Goal: Task Accomplishment & Management: Use online tool/utility

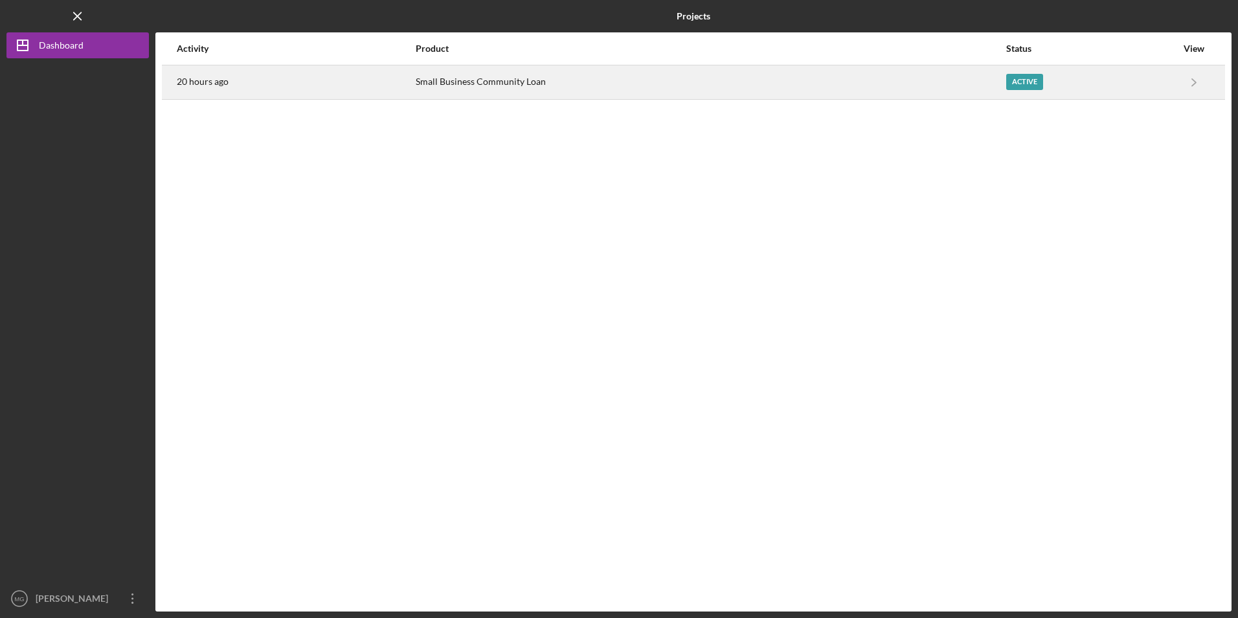
click at [474, 88] on div "Small Business Community Loan" at bounding box center [710, 82] width 589 height 32
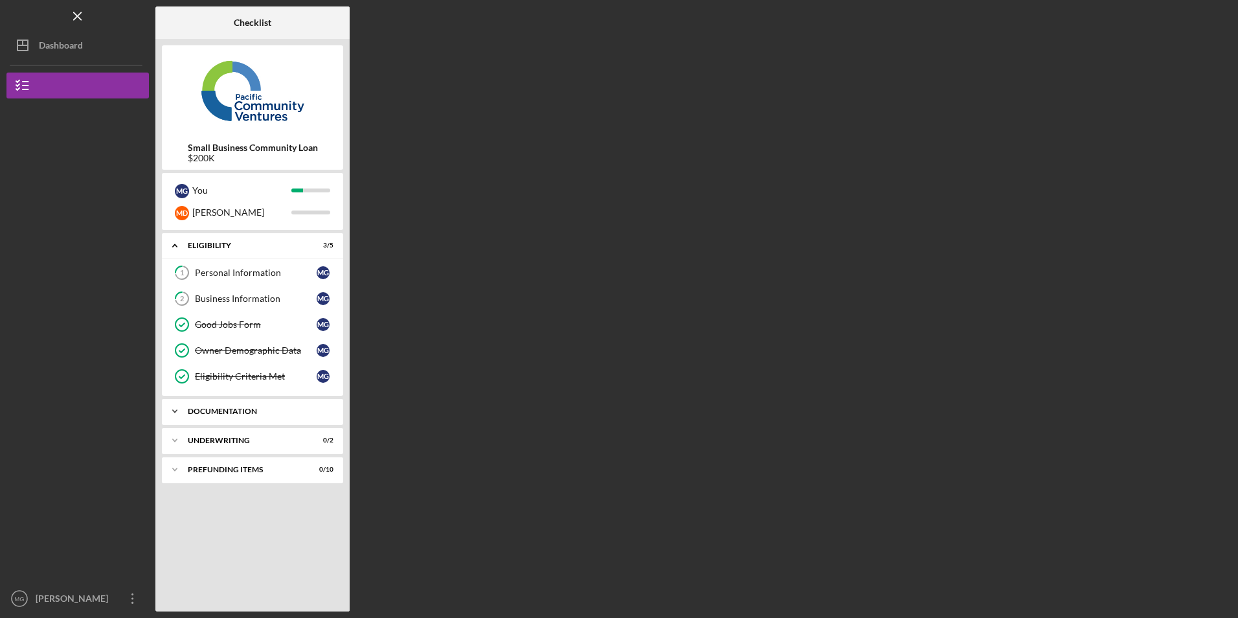
click at [244, 413] on div "Documentation" at bounding box center [257, 411] width 139 height 8
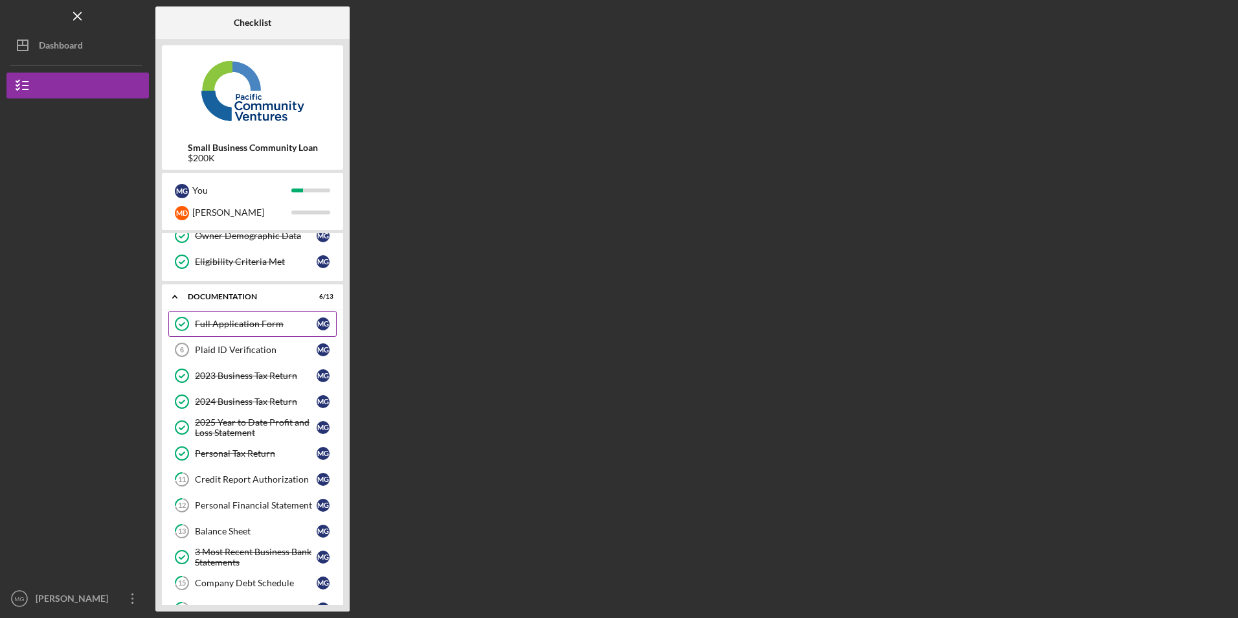
scroll to position [129, 0]
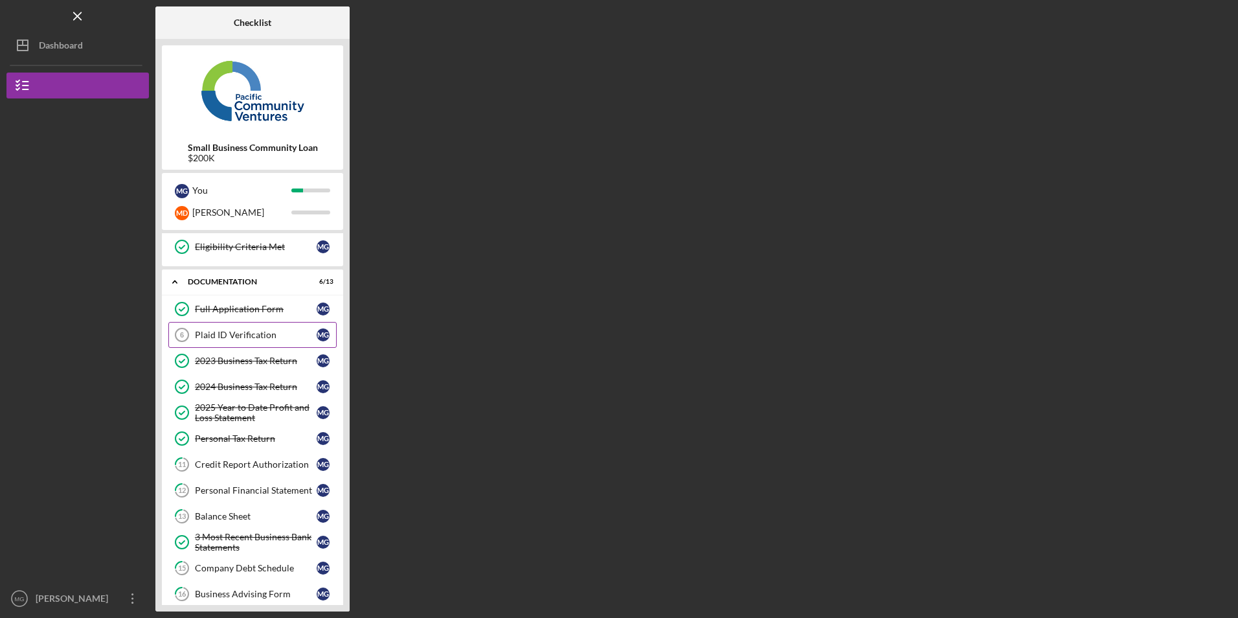
click at [206, 340] on link "Plaid ID Verification 6 Plaid ID Verification M G" at bounding box center [252, 335] width 168 height 26
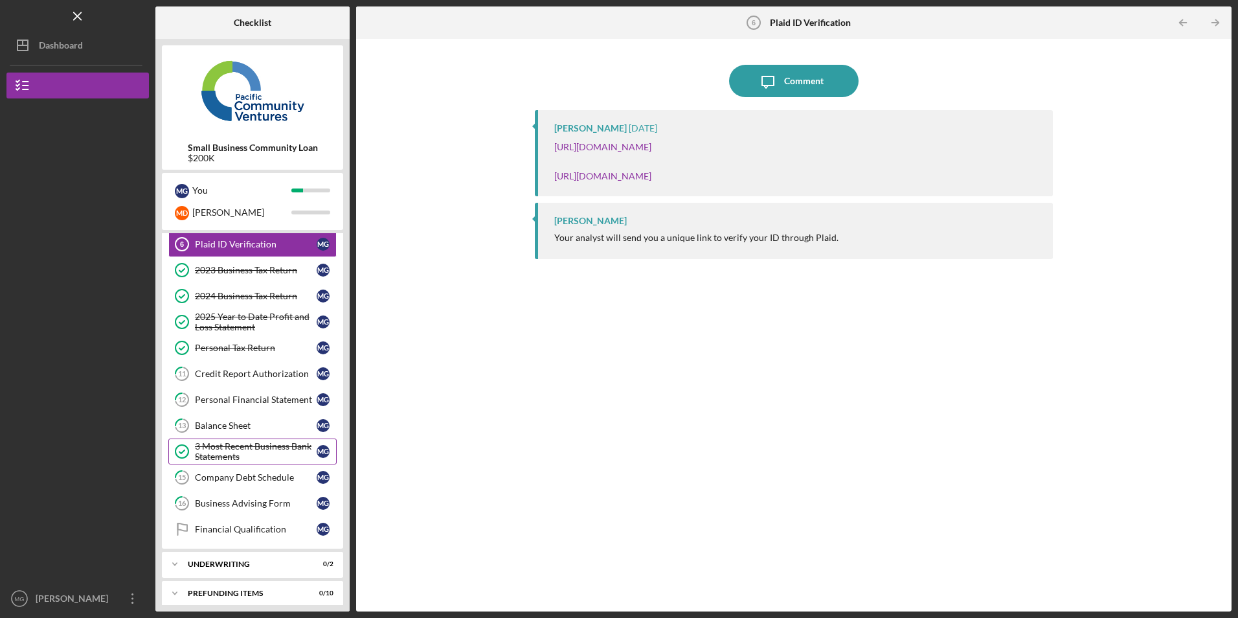
scroll to position [228, 0]
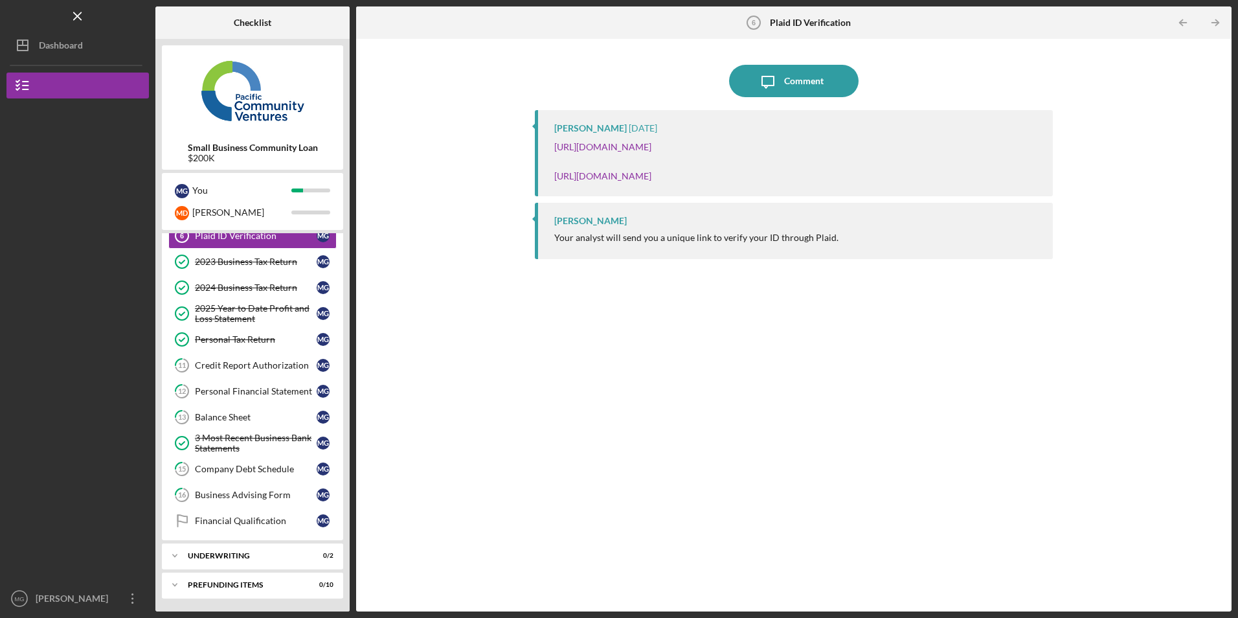
drag, startPoint x: 954, startPoint y: 144, endPoint x: 544, endPoint y: 150, distance: 410.4
click at [544, 150] on div "[PERSON_NAME] [DATE] [URL][DOMAIN_NAME] [URL][DOMAIN_NAME]" at bounding box center [793, 153] width 517 height 86
copy link "[URL][DOMAIN_NAME]"
drag, startPoint x: 986, startPoint y: 179, endPoint x: 973, endPoint y: 176, distance: 13.8
click at [987, 179] on div "[URL][DOMAIN_NAME] [URL][DOMAIN_NAME]" at bounding box center [796, 161] width 485 height 43
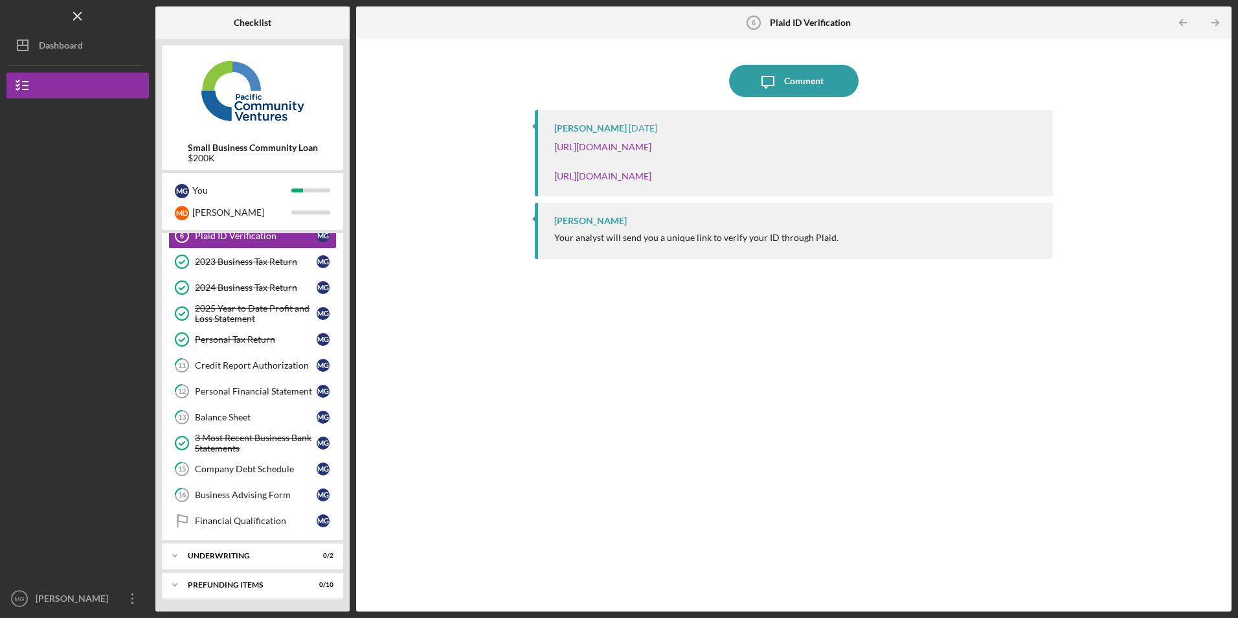
drag, startPoint x: 959, startPoint y: 175, endPoint x: 554, endPoint y: 181, distance: 405.3
click at [554, 181] on div "[URL][DOMAIN_NAME] [URL][DOMAIN_NAME]" at bounding box center [796, 161] width 485 height 43
copy link "[URL][DOMAIN_NAME]"
click at [130, 597] on icon "Icon/Overflow" at bounding box center [133, 598] width 32 height 32
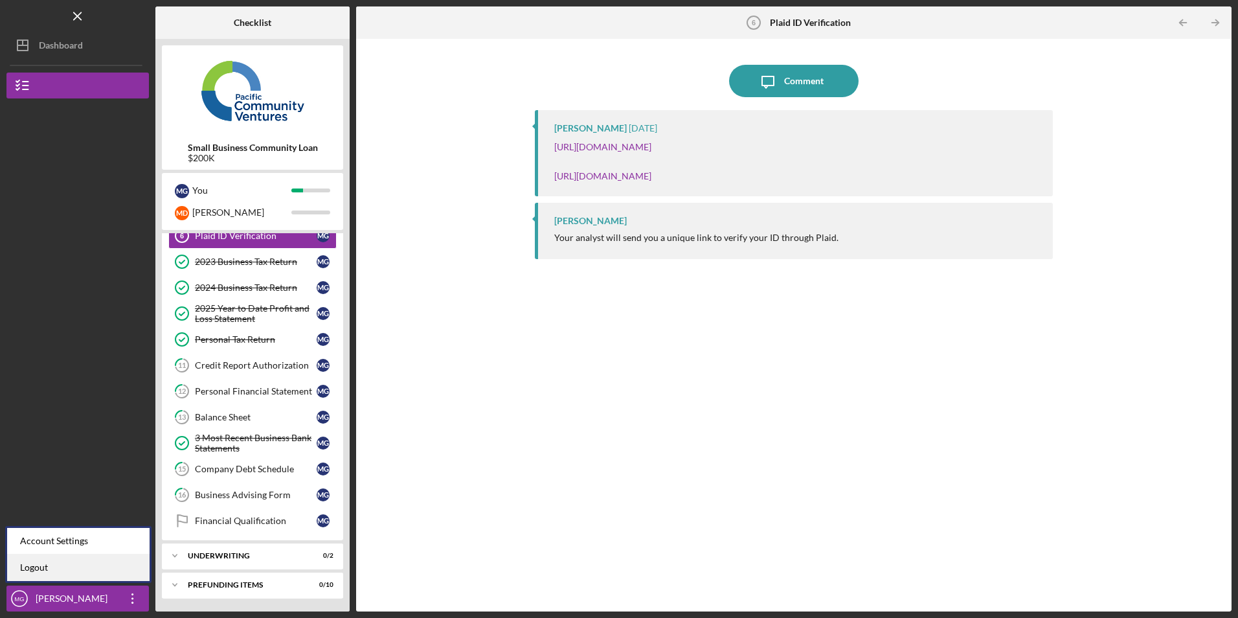
click at [101, 566] on link "Logout" at bounding box center [78, 567] width 142 height 27
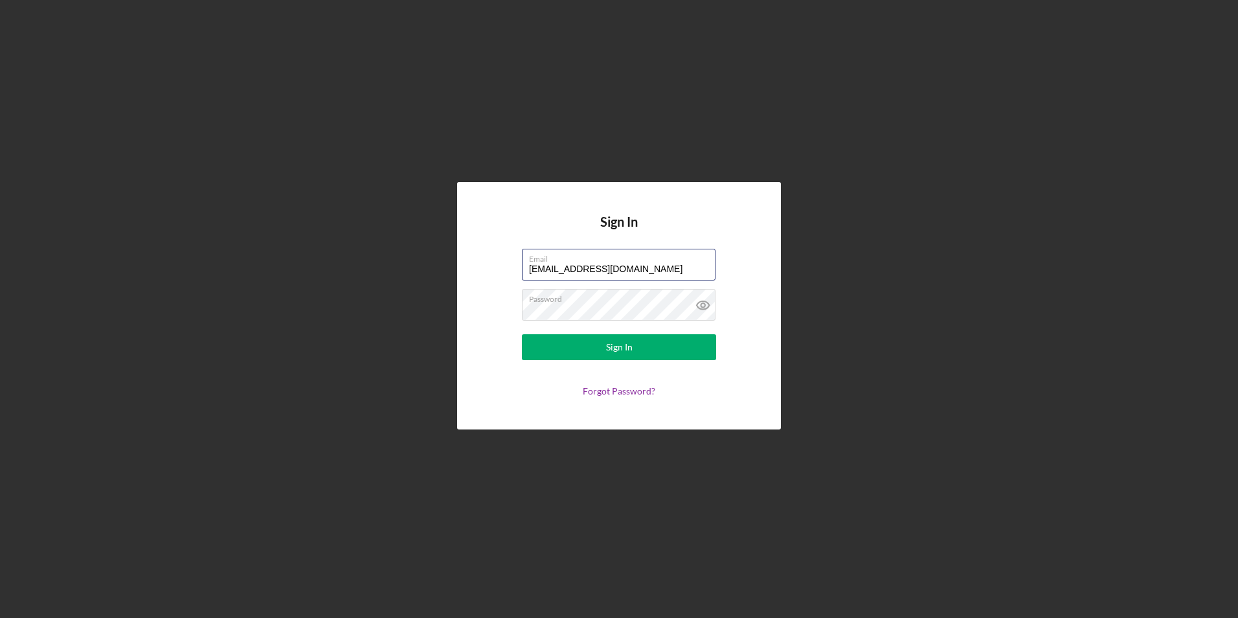
drag, startPoint x: 625, startPoint y: 267, endPoint x: 419, endPoint y: 253, distance: 206.3
click at [419, 253] on div "Sign In Email [EMAIL_ADDRESS][DOMAIN_NAME] Password Sign In Forgot Password?" at bounding box center [618, 305] width 1225 height 611
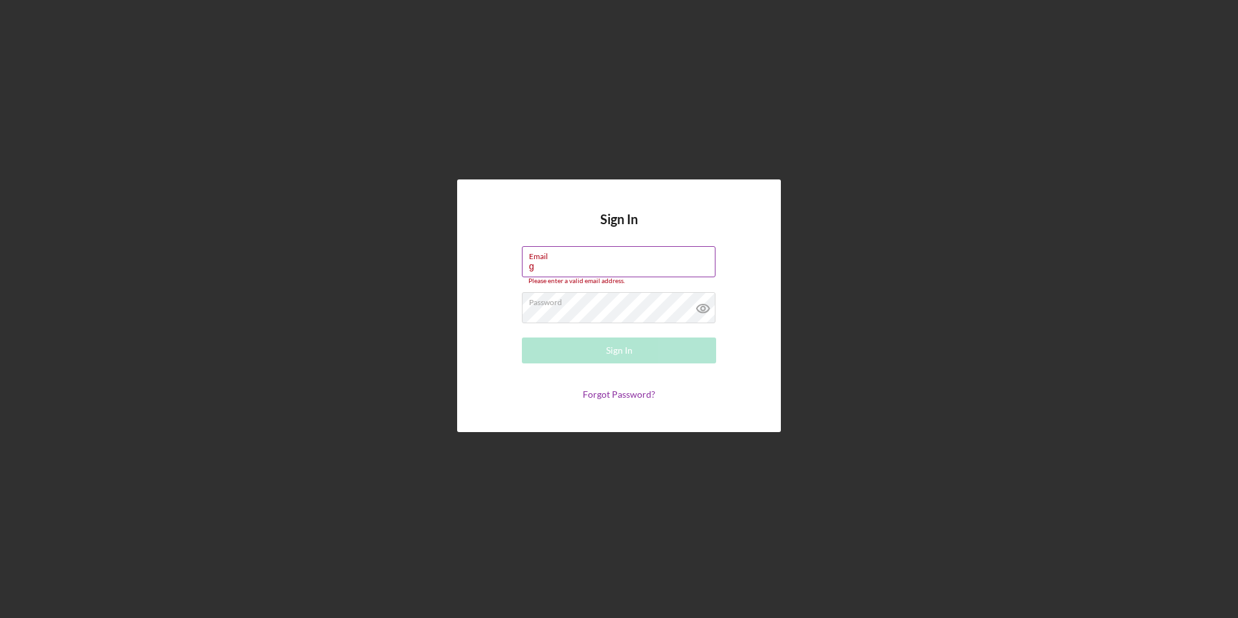
type input "[PERSON_NAME][EMAIL_ADDRESS][DOMAIN_NAME]"
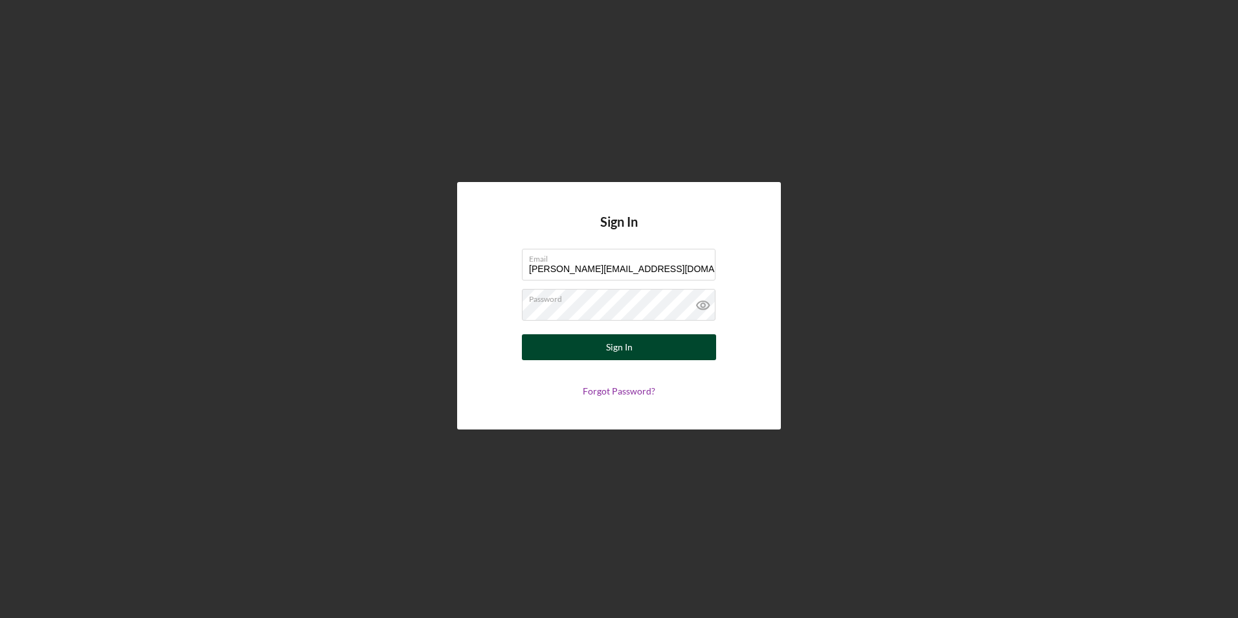
click at [579, 342] on button "Sign In" at bounding box center [619, 347] width 194 height 26
